Goal: Task Accomplishment & Management: Use online tool/utility

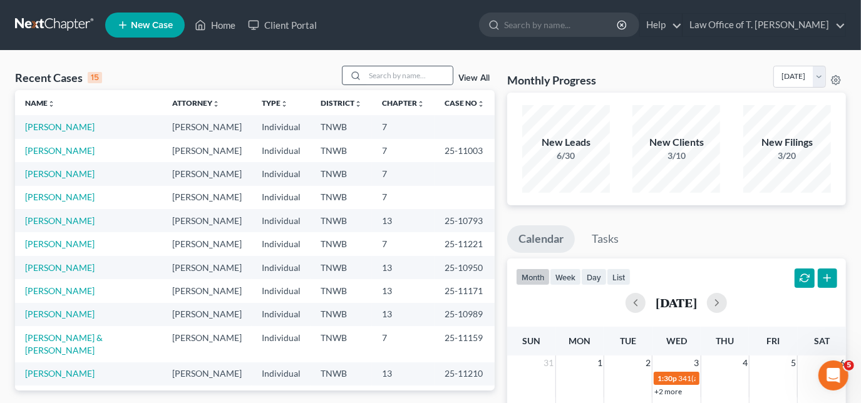
click at [365, 73] on div at bounding box center [354, 75] width 23 height 18
click at [428, 76] on input "search" at bounding box center [409, 75] width 88 height 18
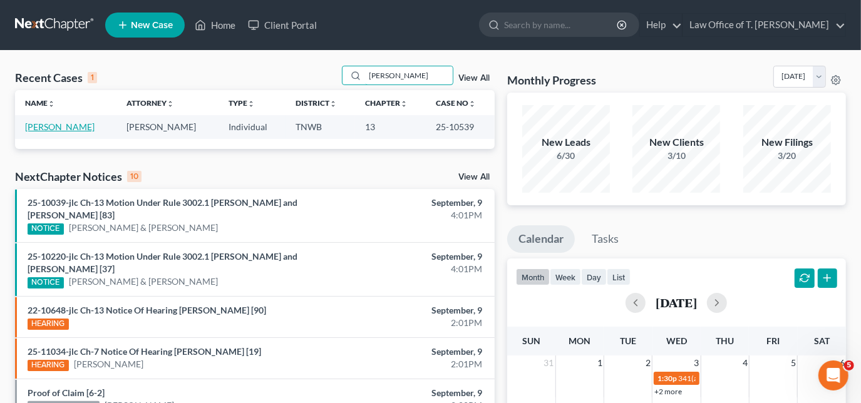
type input "[PERSON_NAME]"
click at [48, 130] on link "[PERSON_NAME]" at bounding box center [60, 126] width 70 height 11
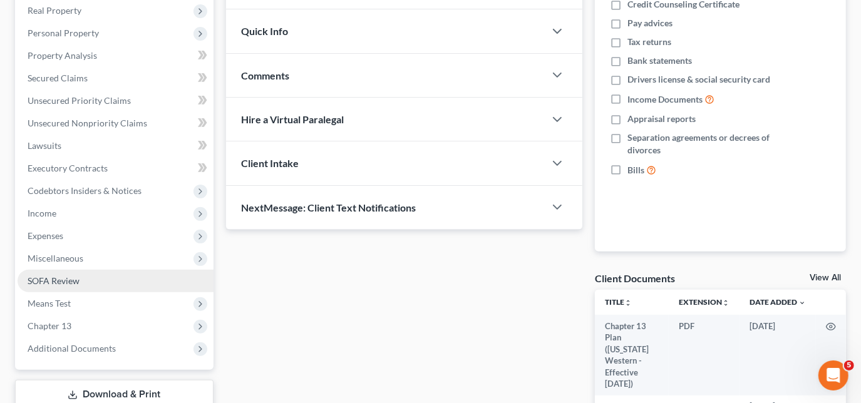
scroll to position [227, 0]
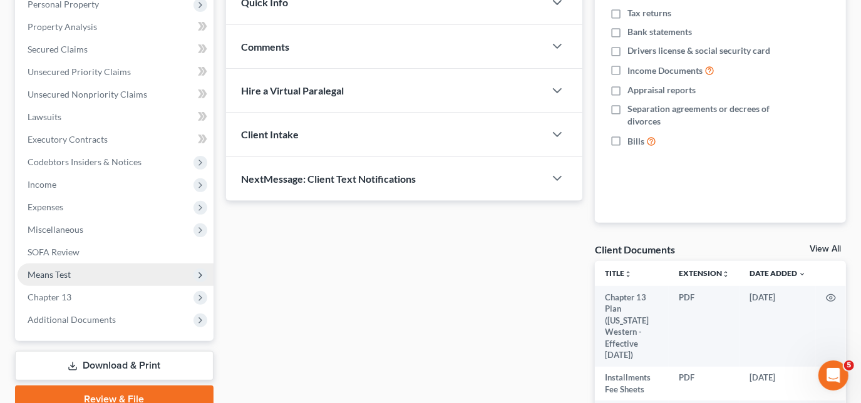
click at [65, 271] on span "Means Test" at bounding box center [49, 274] width 43 height 11
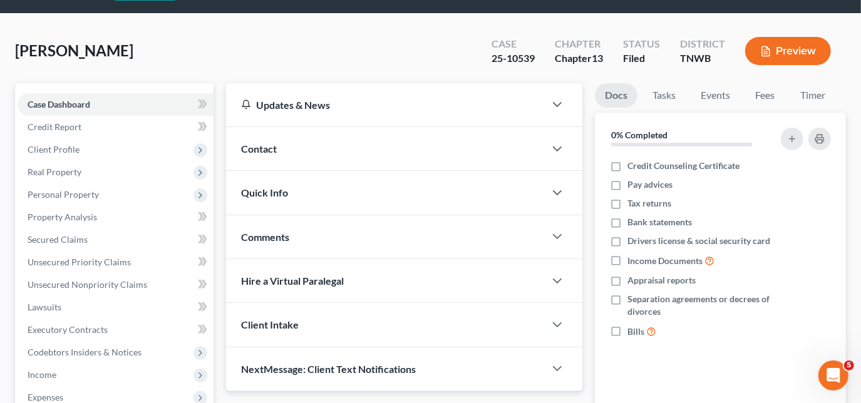
scroll to position [56, 0]
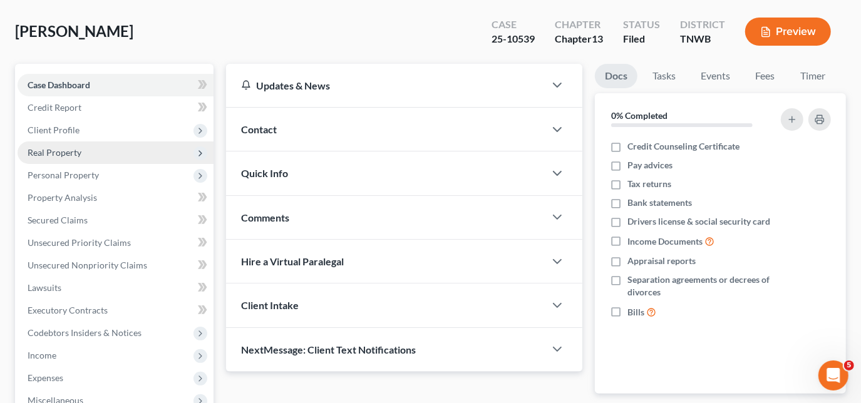
click at [76, 158] on span "Real Property" at bounding box center [116, 153] width 196 height 23
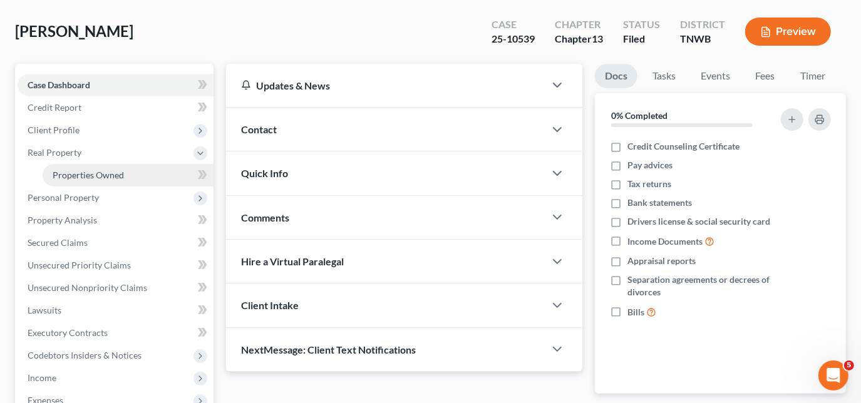
click at [80, 177] on span "Properties Owned" at bounding box center [88, 175] width 71 height 11
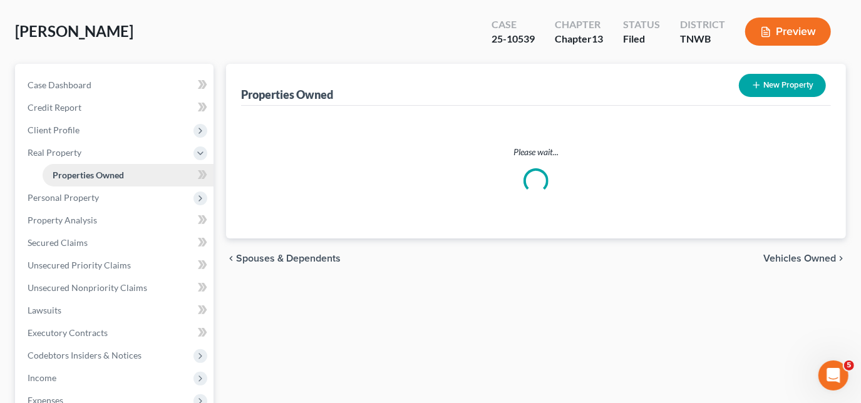
click at [80, 177] on link "Properties Owned" at bounding box center [128, 175] width 171 height 23
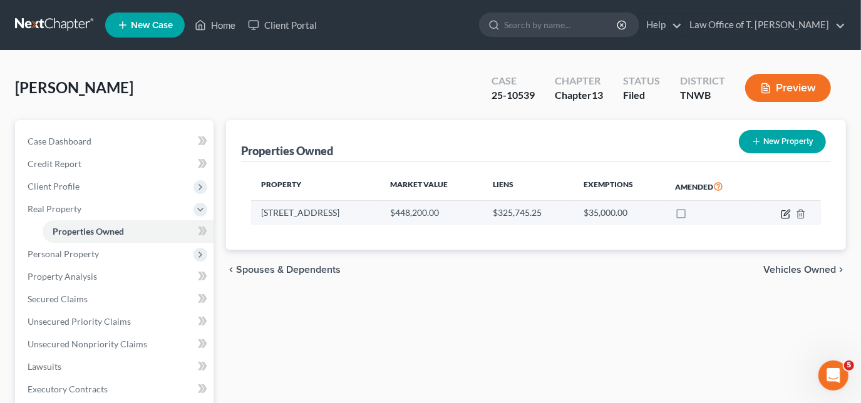
click at [783, 214] on icon "button" at bounding box center [786, 214] width 10 height 10
click at [783, 214] on body "Home New Case Client Portal Law Office of [PERSON_NAME] Smith [EMAIL_ADDRESS][D…" at bounding box center [430, 355] width 861 height 711
select select "44"
select select "0"
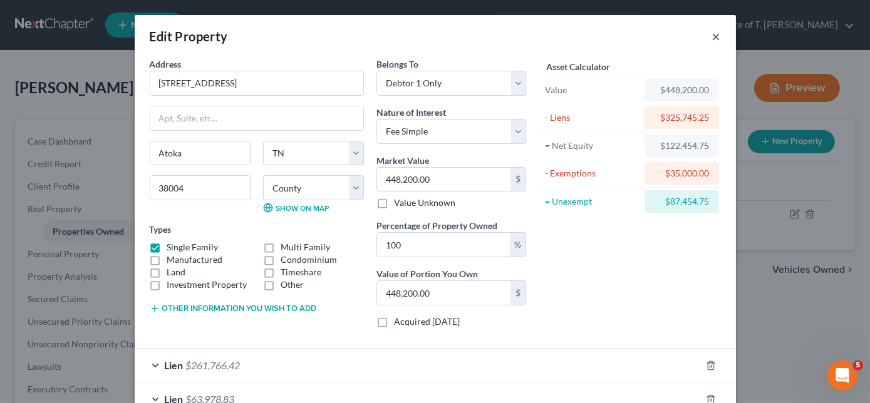
click at [712, 39] on button "×" at bounding box center [716, 36] width 9 height 15
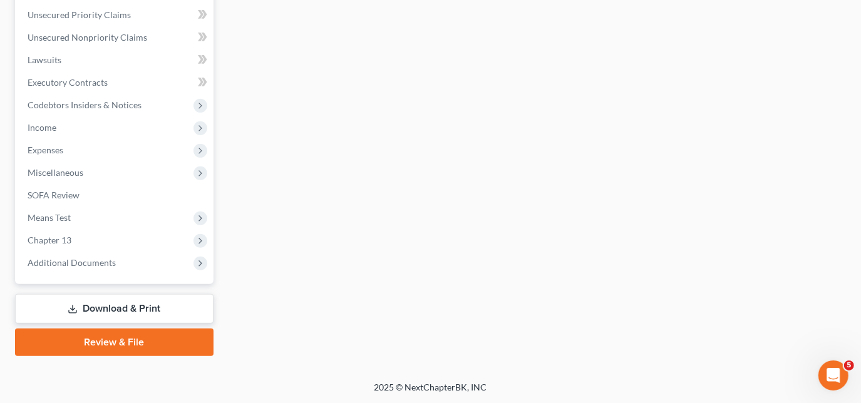
drag, startPoint x: 160, startPoint y: 307, endPoint x: 173, endPoint y: 307, distance: 13.8
click at [160, 307] on link "Download & Print" at bounding box center [114, 308] width 199 height 29
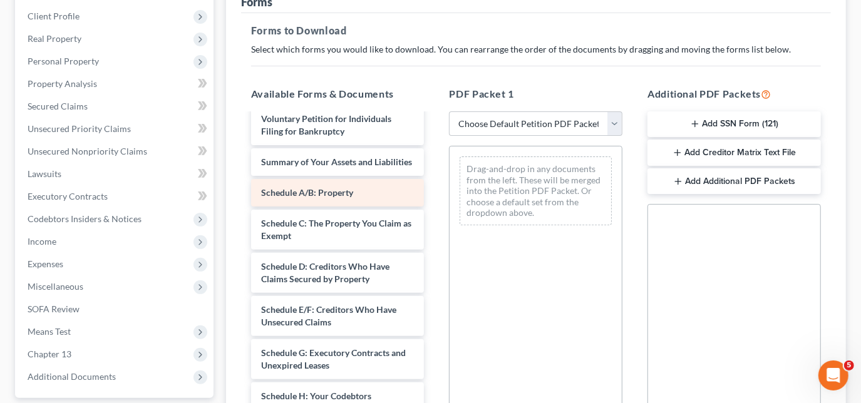
scroll to position [170, 0]
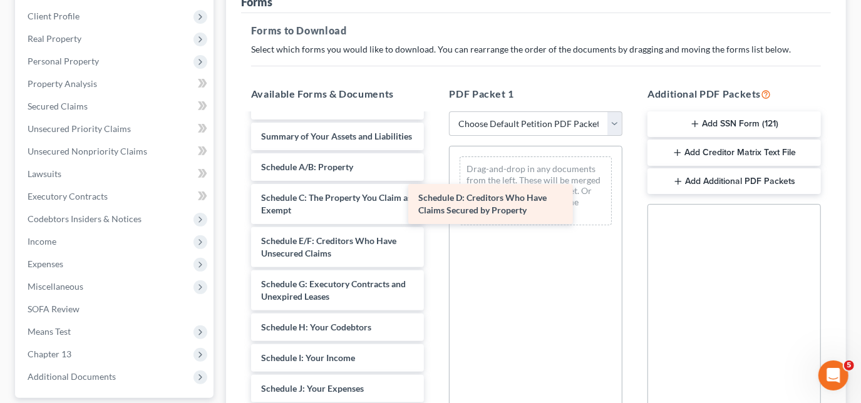
drag, startPoint x: 307, startPoint y: 256, endPoint x: 464, endPoint y: 202, distance: 166.2
click at [435, 202] on div "Schedule D: Creditors Who Have Claims Secured by Property Chapter 13 Plan ([US_…" at bounding box center [338, 305] width 194 height 723
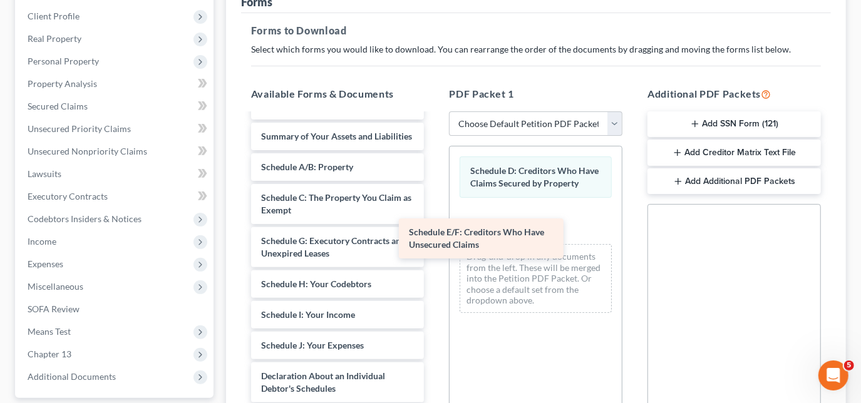
drag, startPoint x: 314, startPoint y: 268, endPoint x: 466, endPoint y: 249, distance: 153.4
click at [435, 249] on div "Schedule E/F: Creditors Who Have Unsecured Claims Chapter 13 Plan ([US_STATE] W…" at bounding box center [338, 284] width 194 height 680
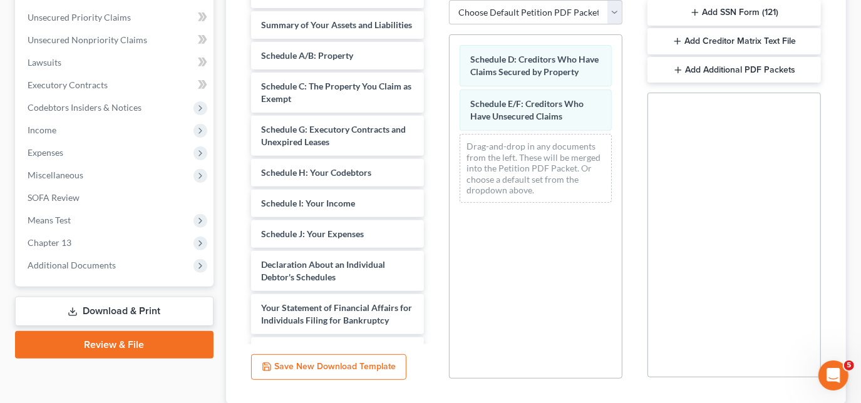
scroll to position [284, 0]
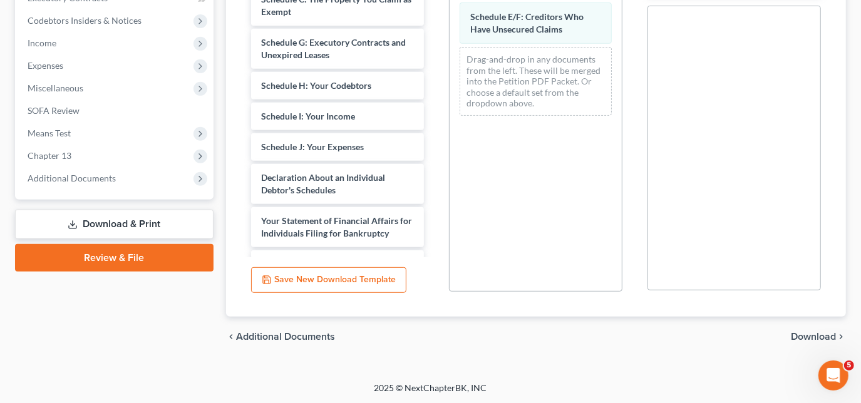
click at [803, 340] on span "Download" at bounding box center [813, 337] width 45 height 10
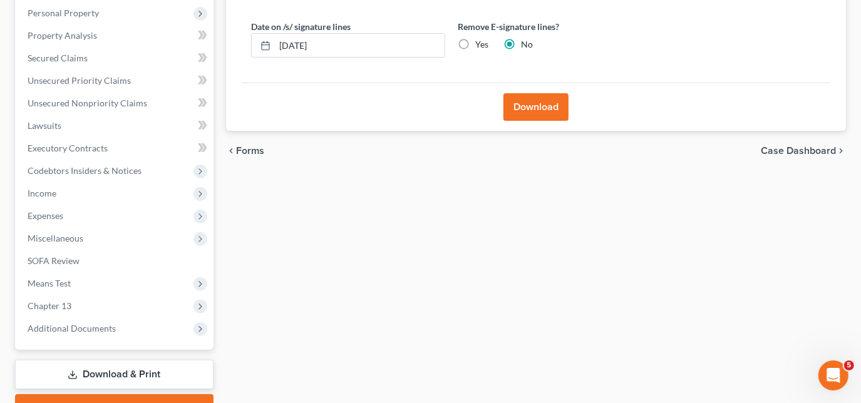
scroll to position [113, 0]
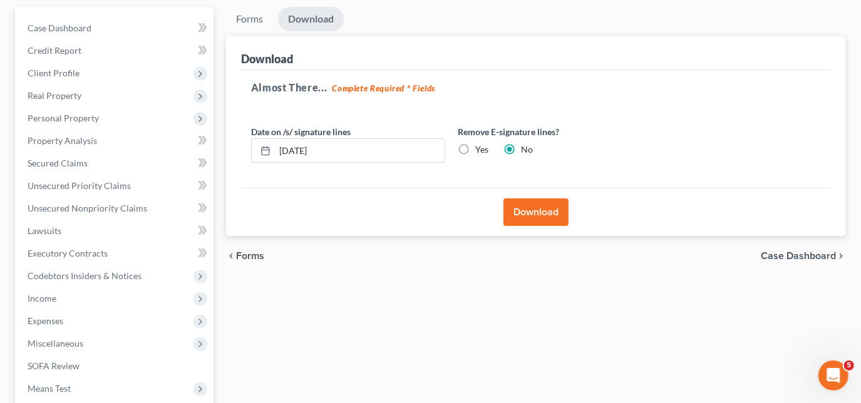
click at [537, 214] on button "Download" at bounding box center [535, 213] width 65 height 28
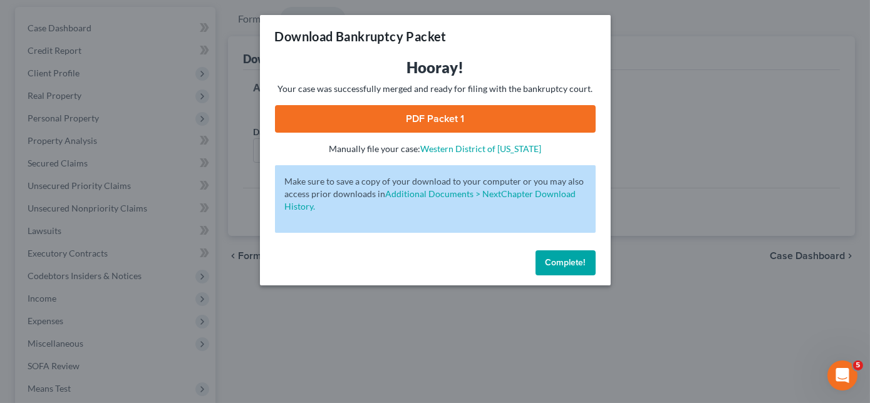
click at [470, 118] on link "PDF Packet 1" at bounding box center [435, 119] width 321 height 28
drag, startPoint x: 561, startPoint y: 259, endPoint x: 554, endPoint y: 252, distance: 9.8
click at [561, 259] on span "Complete!" at bounding box center [565, 262] width 40 height 11
